Goal: Task Accomplishment & Management: Use online tool/utility

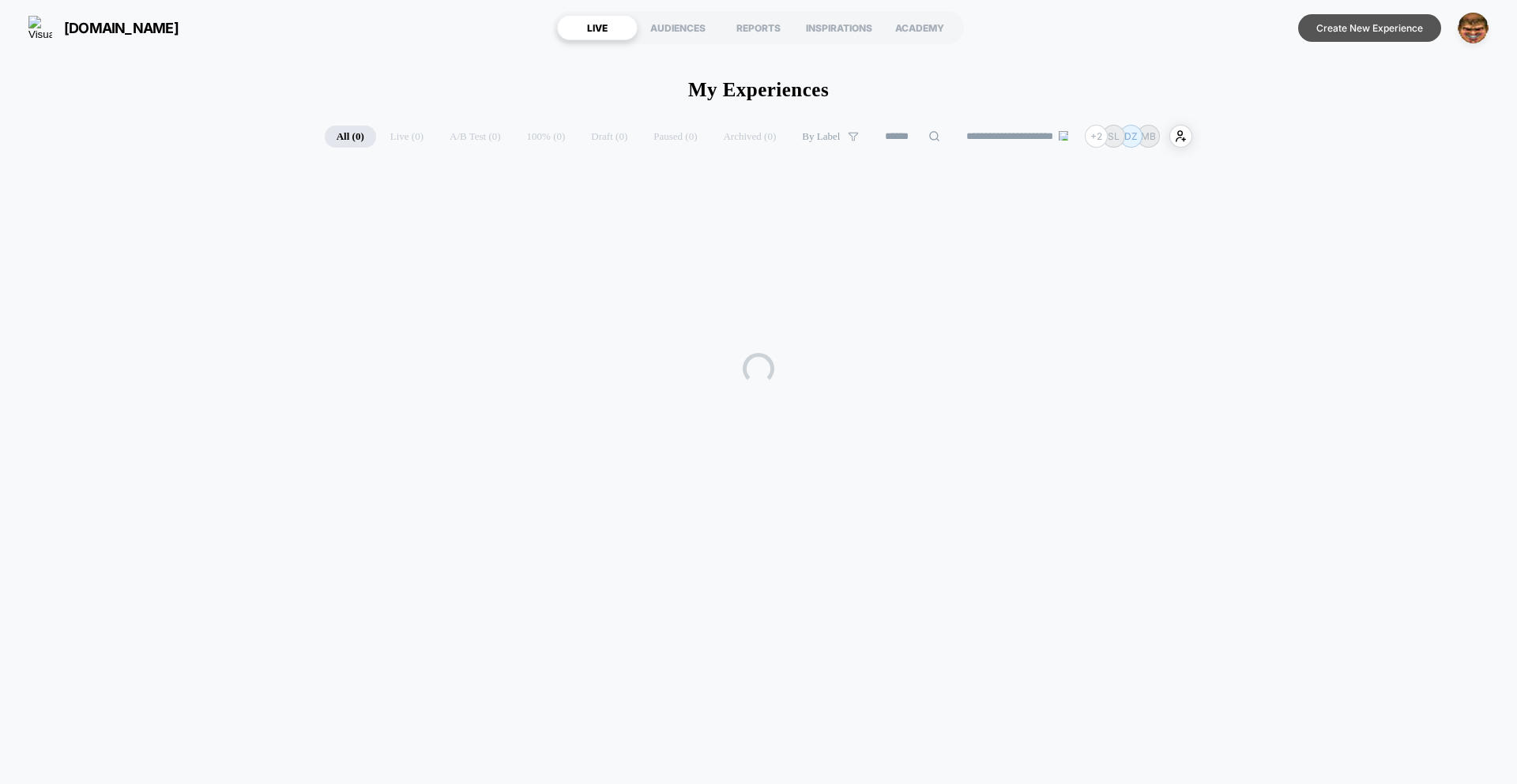
click at [1350, 30] on button "Create New Experience" at bounding box center [1370, 28] width 143 height 28
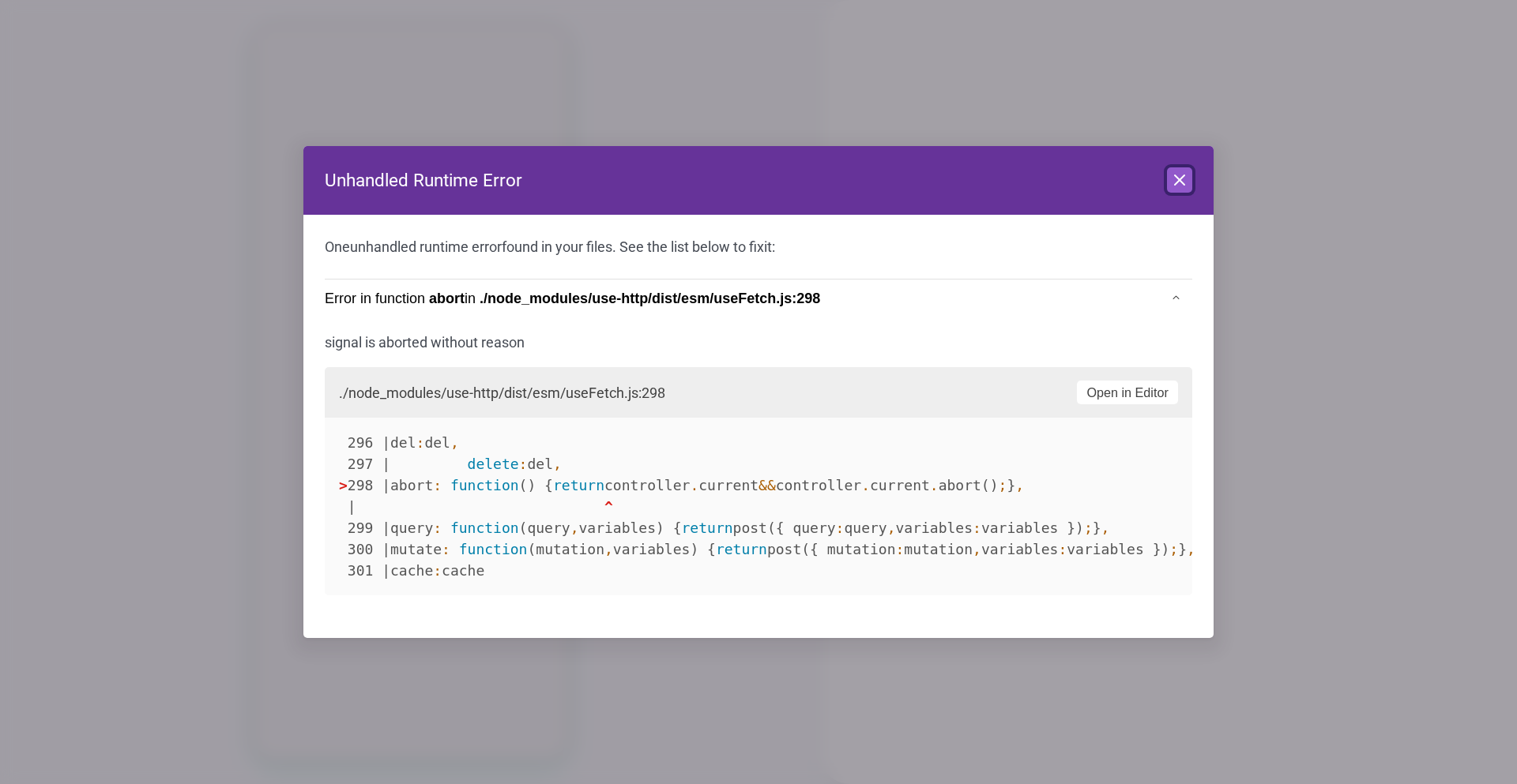
click at [1181, 182] on icon at bounding box center [1179, 180] width 10 height 10
